Goal: Information Seeking & Learning: Check status

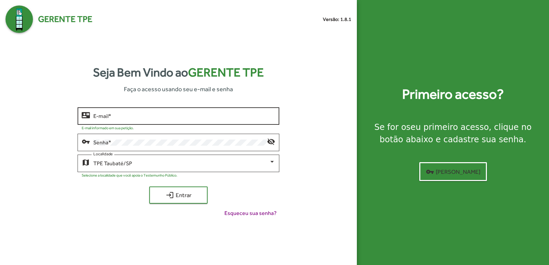
click at [173, 113] on input "E-mail *" at bounding box center [184, 116] width 182 height 6
type input "**********"
click at [149, 187] on button "login Entrar" at bounding box center [178, 195] width 58 height 17
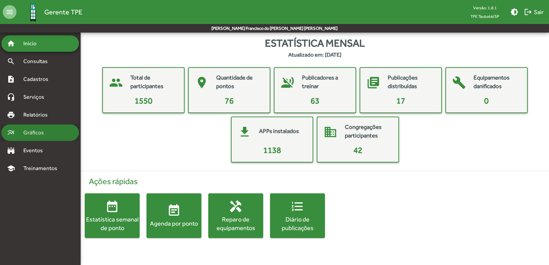
click at [42, 134] on span "Gráficos" at bounding box center [36, 133] width 34 height 8
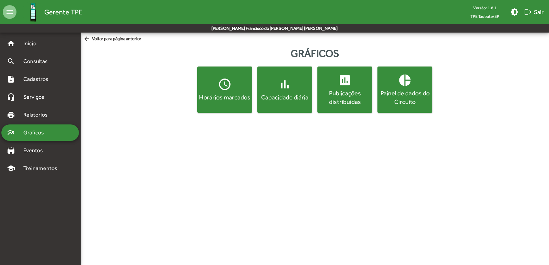
click at [405, 87] on mat-icon "pie_chart" at bounding box center [405, 80] width 14 height 14
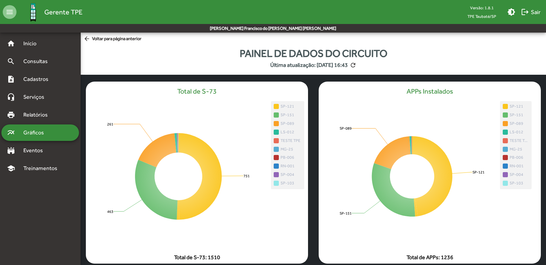
click at [414, 53] on div "Painel de dados do Circuito Última atualização: 07/02/2025 16:43 refresh" at bounding box center [313, 60] width 465 height 29
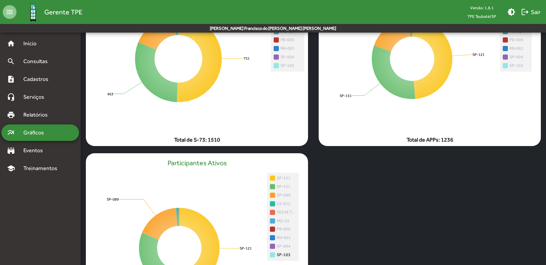
scroll to position [205, 0]
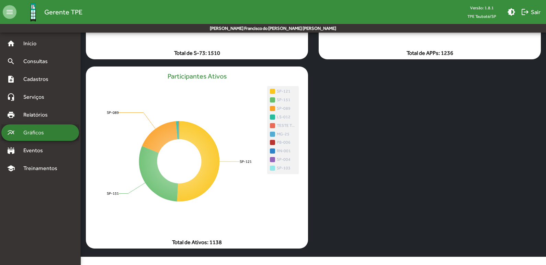
click at [41, 132] on span "Gráficos" at bounding box center [36, 133] width 34 height 8
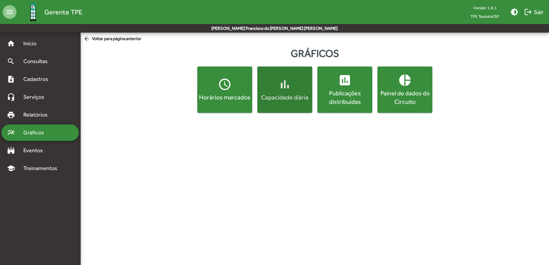
click at [292, 89] on span "bar_chart Capacidade diária" at bounding box center [285, 90] width 52 height 24
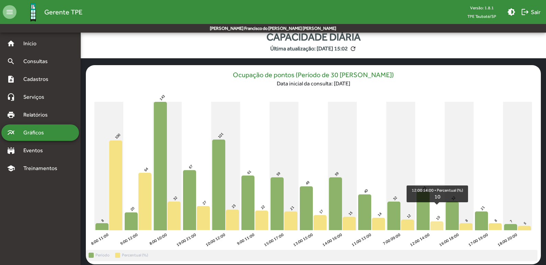
scroll to position [32, 0]
